Goal: Task Accomplishment & Management: Use online tool/utility

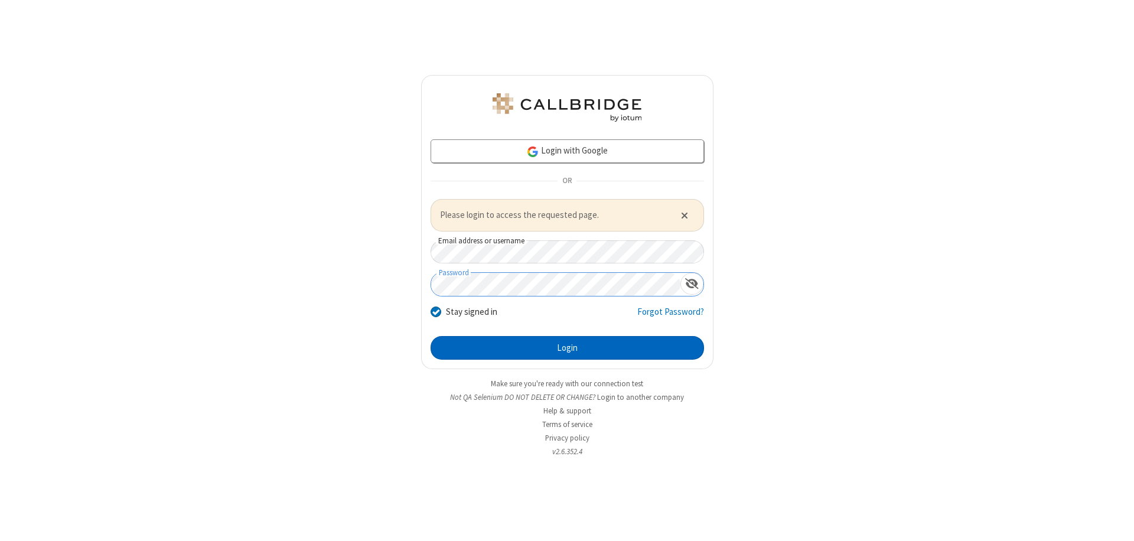
click at [567, 347] on button "Login" at bounding box center [567, 348] width 273 height 24
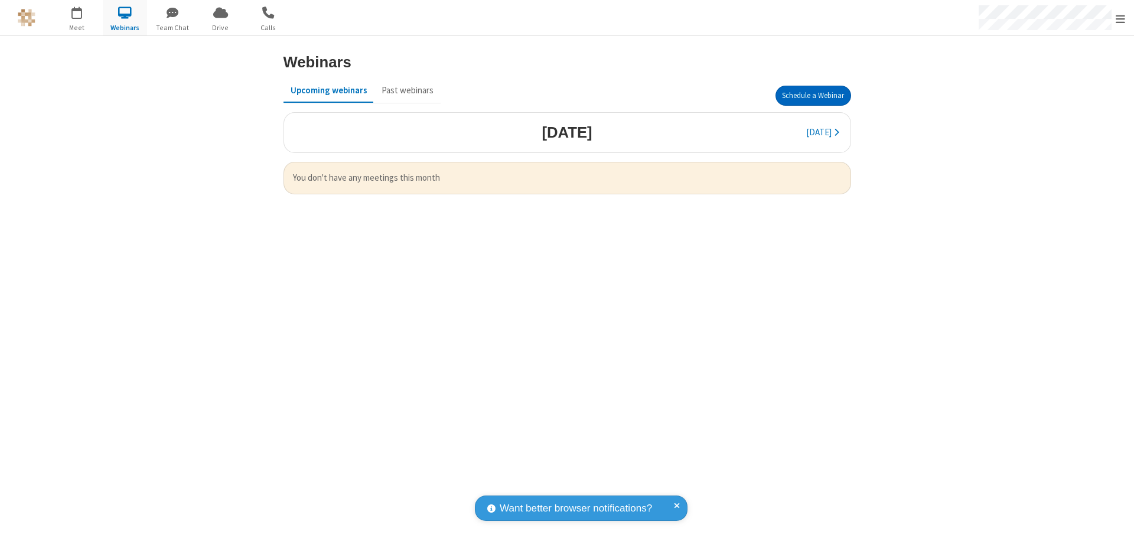
click at [813, 96] on button "Schedule a Webinar" at bounding box center [813, 96] width 76 height 20
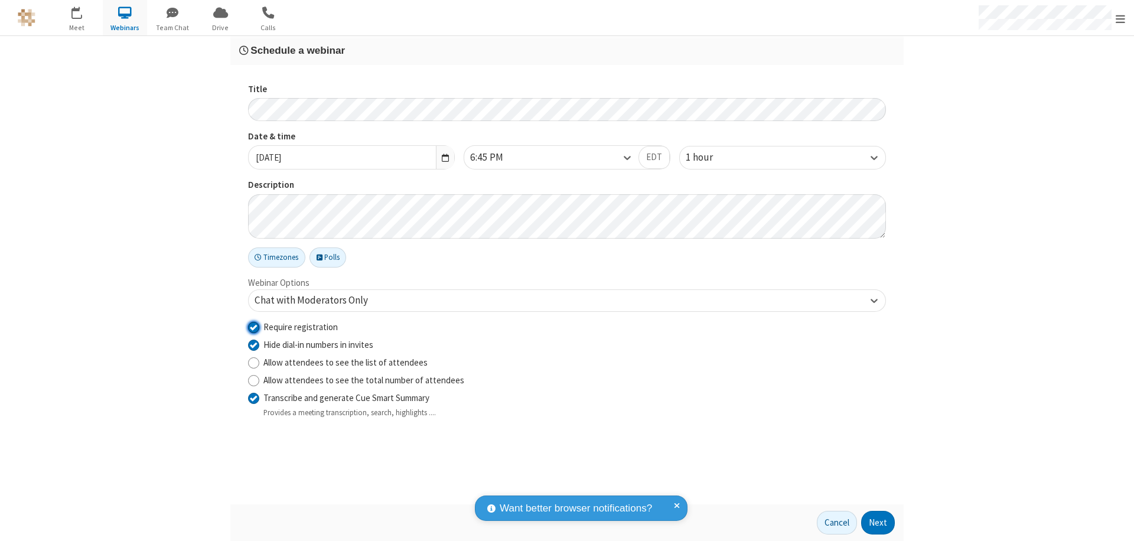
click at [253, 327] on input "Require registration" at bounding box center [253, 327] width 11 height 12
checkbox input "false"
click at [878, 523] on button "Next" at bounding box center [878, 523] width 34 height 24
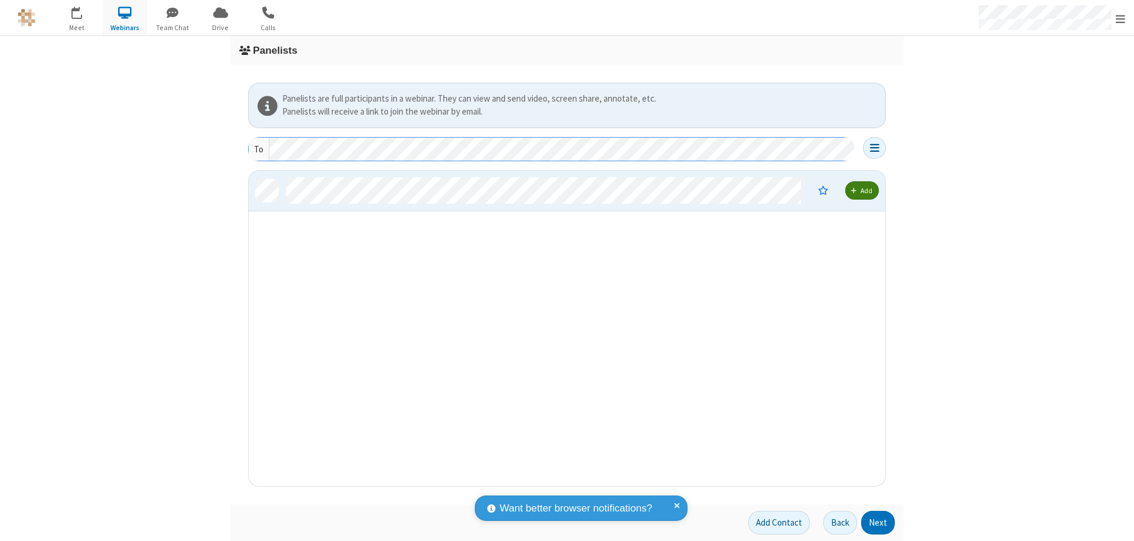
scroll to position [307, 628]
click at [878, 523] on button "Next" at bounding box center [878, 523] width 34 height 24
